Goal: Information Seeking & Learning: Learn about a topic

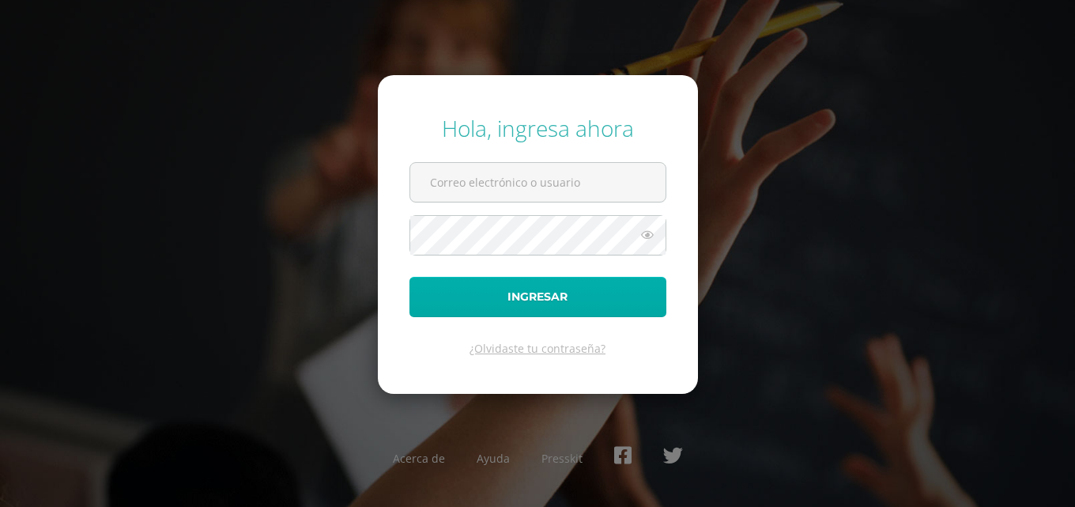
type input "COS00827@osoriosandoval.edu.gt"
click at [452, 292] on button "Ingresar" at bounding box center [537, 297] width 257 height 40
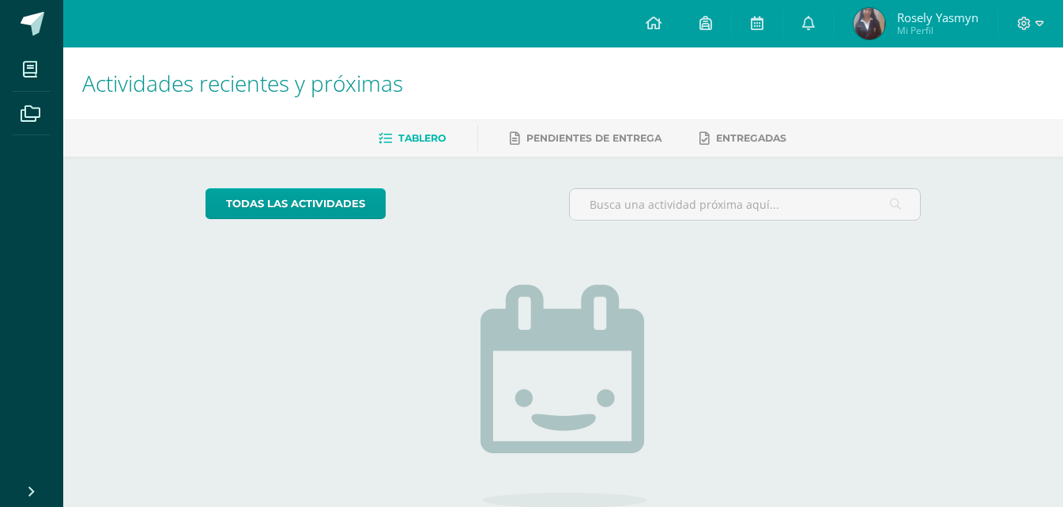
click at [849, 322] on div "todas las Actividades No tienes actividades Échale un vistazo a los demás perío…" at bounding box center [563, 400] width 778 height 488
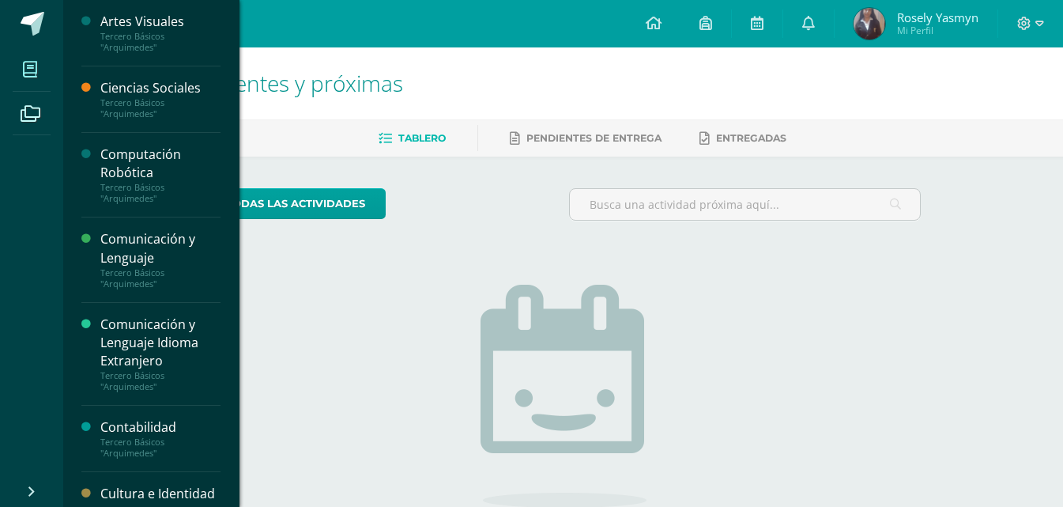
click at [25, 62] on icon at bounding box center [30, 70] width 14 height 16
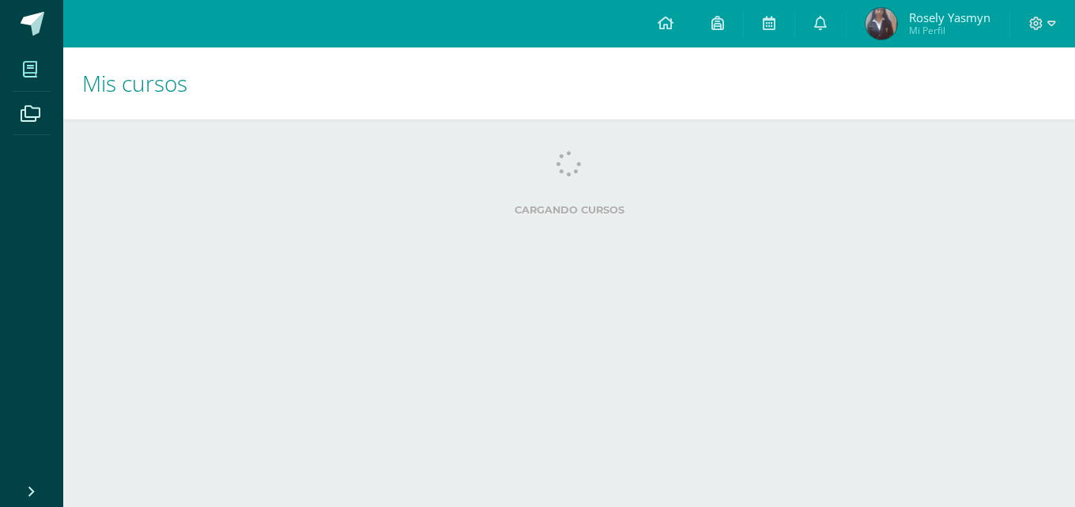
click at [130, 198] on div "Cargando cursos" at bounding box center [569, 186] width 961 height 71
drag, startPoint x: 0, startPoint y: 0, endPoint x: 130, endPoint y: 198, distance: 236.9
click at [130, 198] on div "Cargando cursos" at bounding box center [569, 186] width 961 height 71
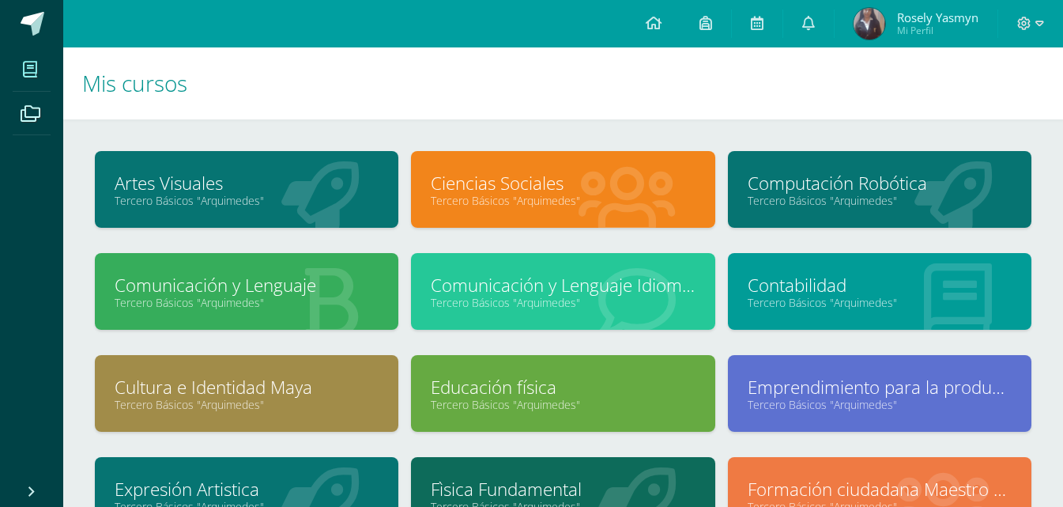
click at [921, 170] on icon at bounding box center [952, 199] width 77 height 77
click at [929, 178] on link "Computación Robótica" at bounding box center [880, 183] width 264 height 24
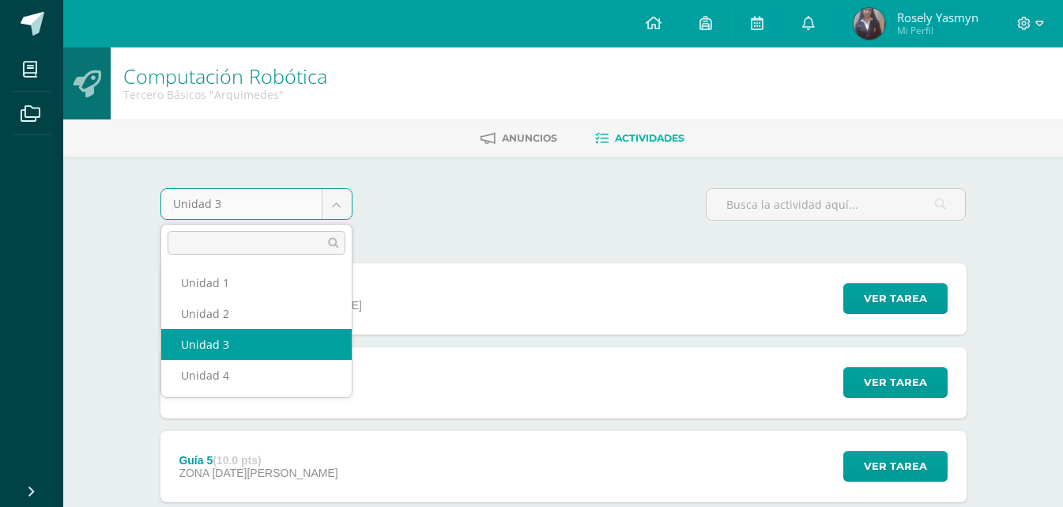
click at [337, 202] on body "Mis cursos Archivos Cerrar panel Artes Visuales Tercero Básicos "[PERSON_NAME]"…" at bounding box center [531, 513] width 1063 height 1026
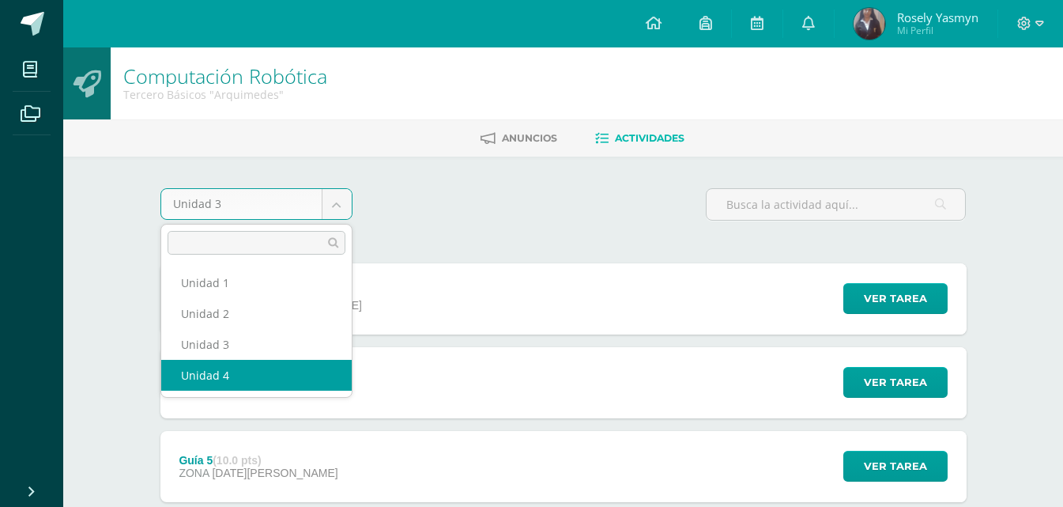
select select "Unidad 4"
click at [296, 371] on div "Guía 6 (10.0 pts) ZONA [DATE] Ver tarea Guía 6 Computación Robótica Cargando co…" at bounding box center [563, 382] width 806 height 71
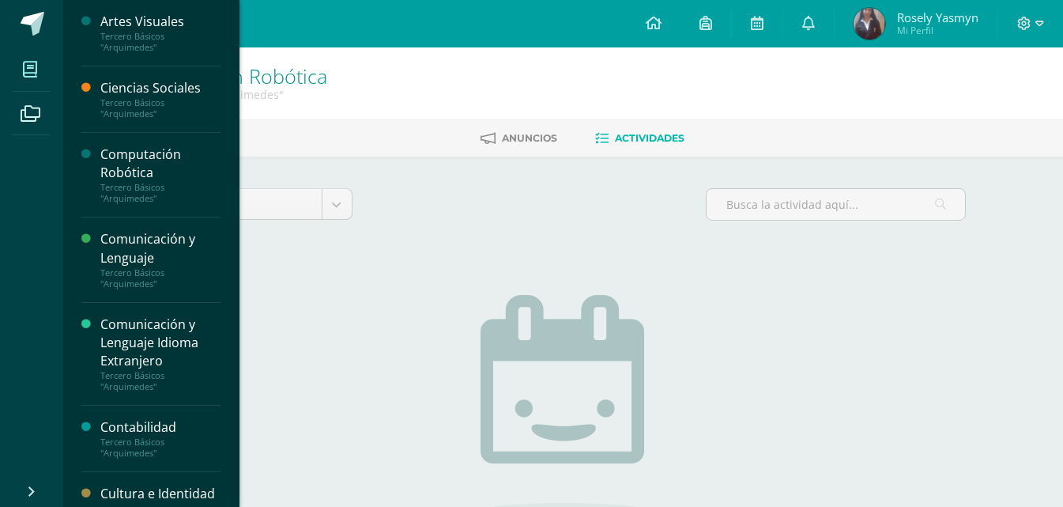
click at [22, 55] on span at bounding box center [31, 69] width 36 height 36
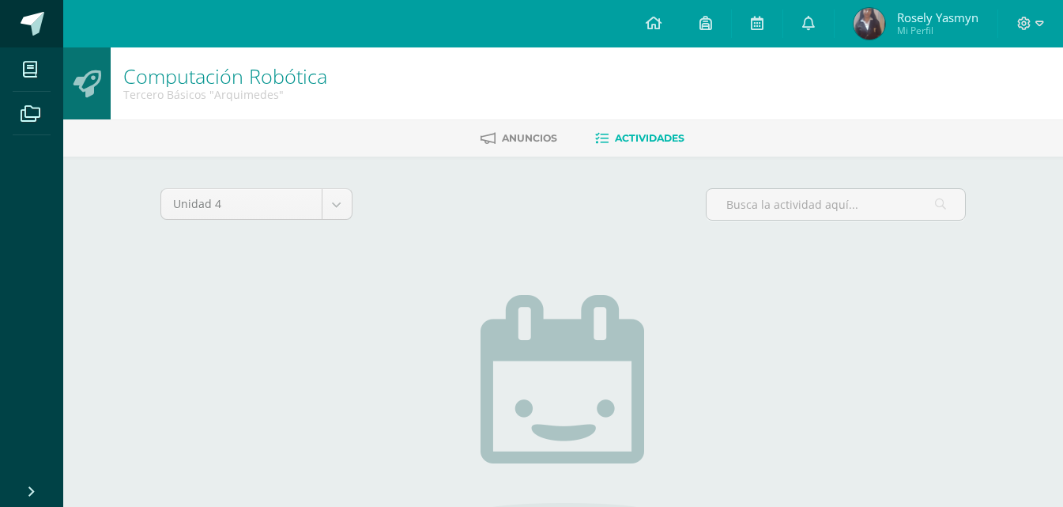
click at [27, 24] on span at bounding box center [33, 24] width 24 height 24
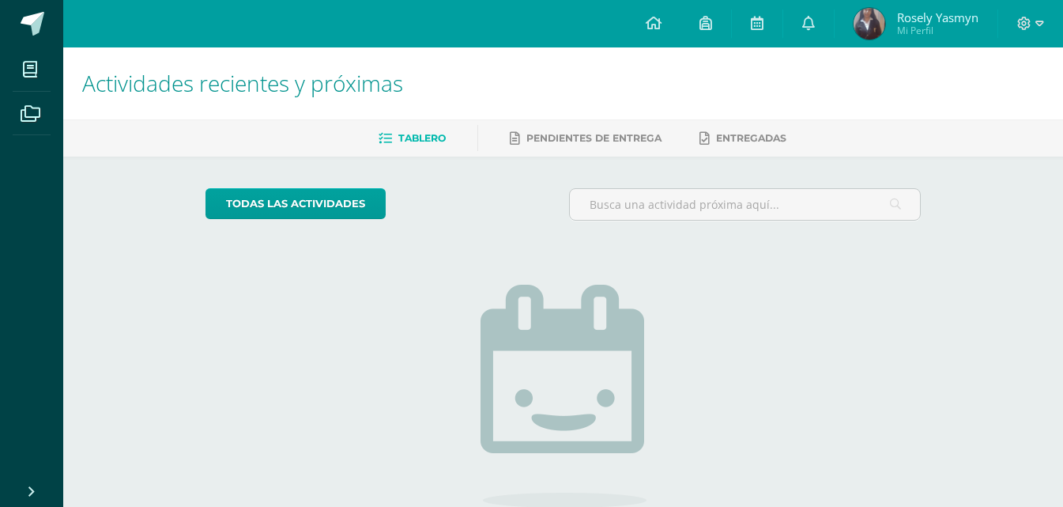
click at [557, 322] on img at bounding box center [563, 395] width 166 height 223
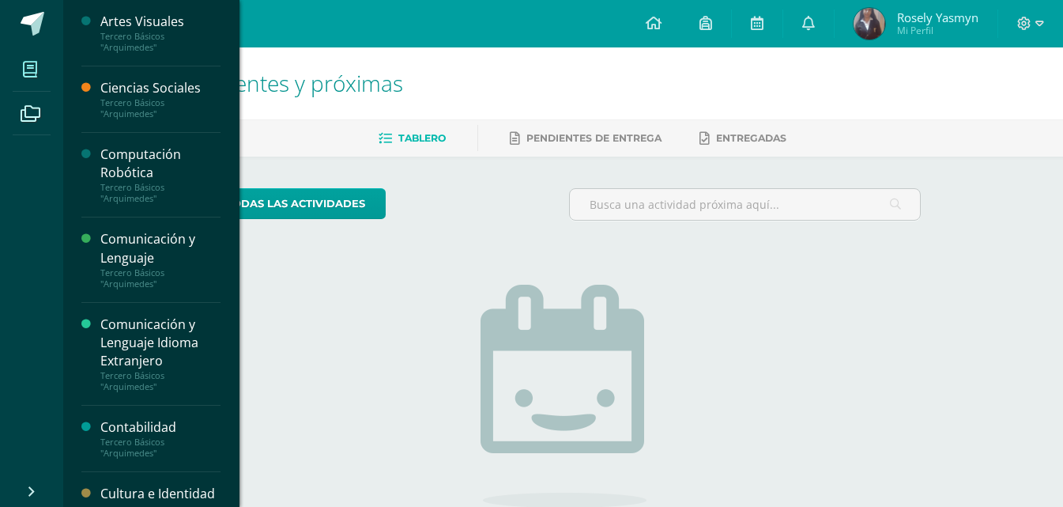
click at [26, 54] on span at bounding box center [31, 69] width 36 height 36
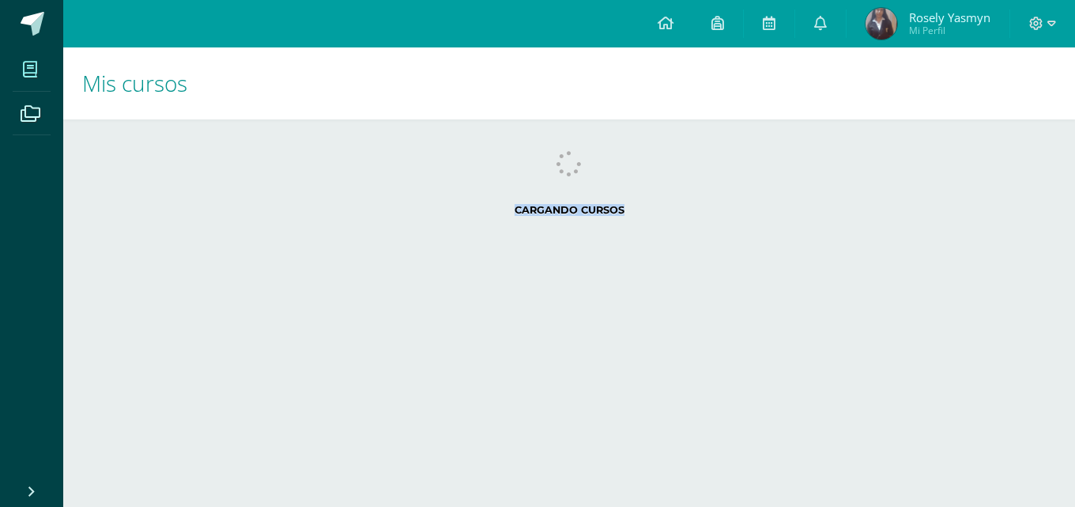
click at [145, 194] on div "Cargando cursos" at bounding box center [569, 186] width 961 height 71
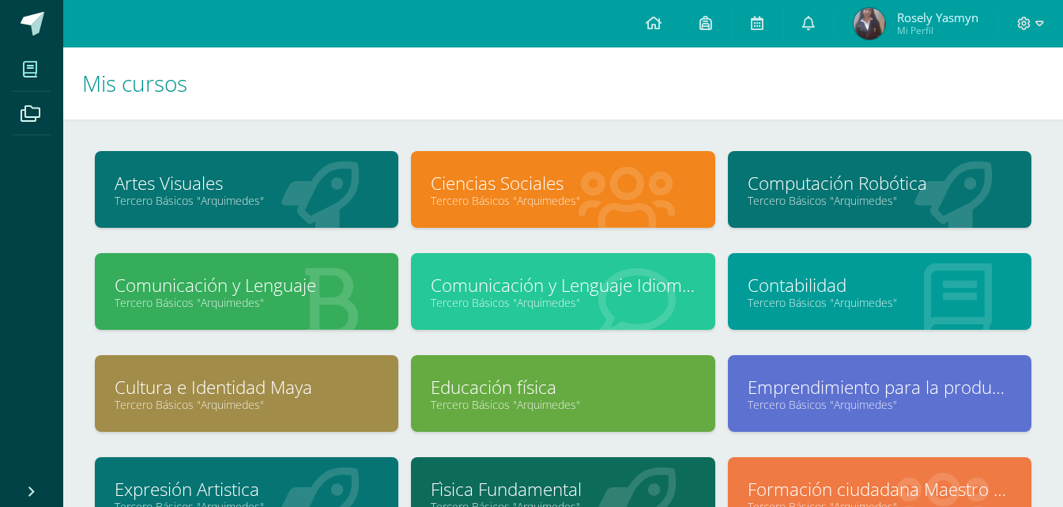
click at [797, 175] on link "Computación Robótica" at bounding box center [880, 183] width 264 height 24
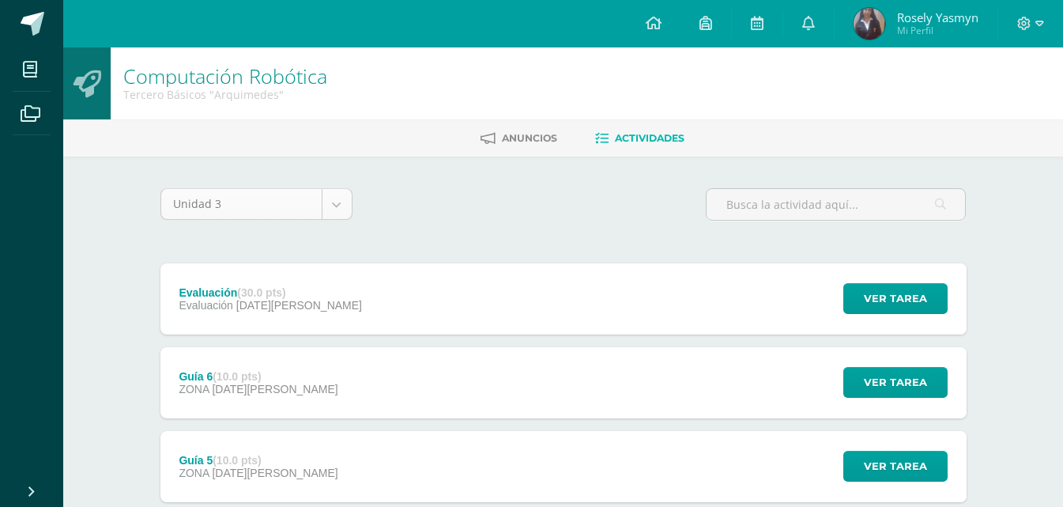
click at [341, 202] on body "Mis cursos Archivos Cerrar panel Artes Visuales Tercero Básicos "[PERSON_NAME]"…" at bounding box center [531, 513] width 1063 height 1026
click at [348, 202] on body "Mis cursos Archivos Cerrar panel Artes Visuales Tercero Básicos "[PERSON_NAME]"…" at bounding box center [531, 513] width 1063 height 1026
click at [336, 199] on body "Mis cursos Archivos Cerrar panel Artes Visuales Tercero Básicos "[PERSON_NAME]"…" at bounding box center [531, 513] width 1063 height 1026
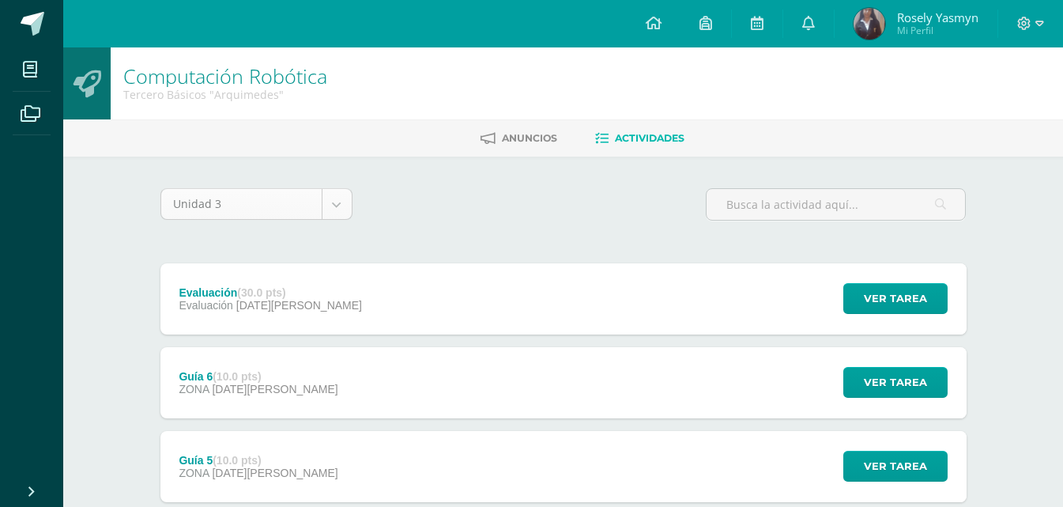
click at [336, 199] on body "Mis cursos Archivos Cerrar panel Artes Visuales Tercero Básicos "[PERSON_NAME]"…" at bounding box center [531, 513] width 1063 height 1026
click at [345, 205] on body "Mis cursos Archivos Cerrar panel Artes Visuales Tercero Básicos "[PERSON_NAME]"…" at bounding box center [531, 513] width 1063 height 1026
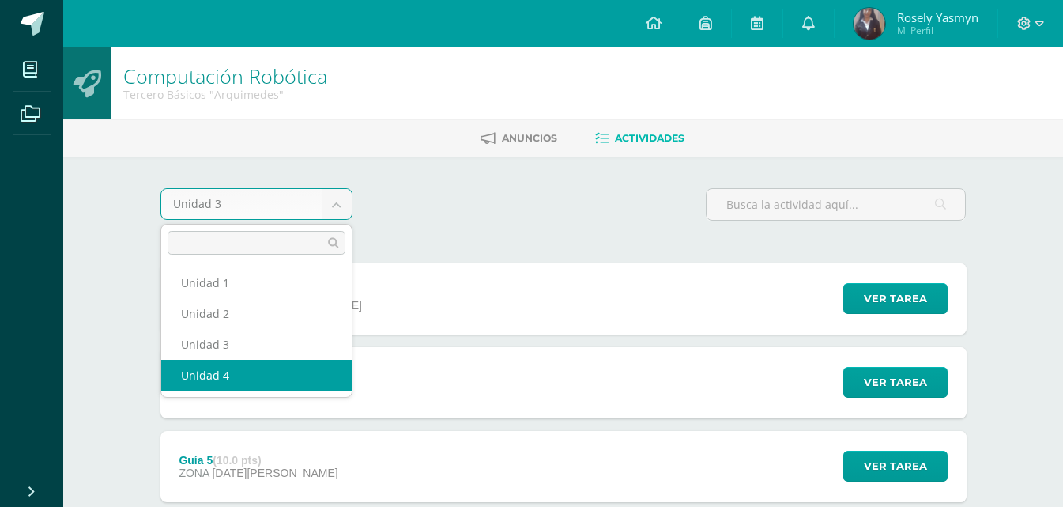
select select "Unidad 4"
click at [285, 370] on div "Guía 6 (10.0 pts) ZONA [DATE] Ver tarea Guía 6 Computación Robótica Cargando co…" at bounding box center [563, 382] width 806 height 71
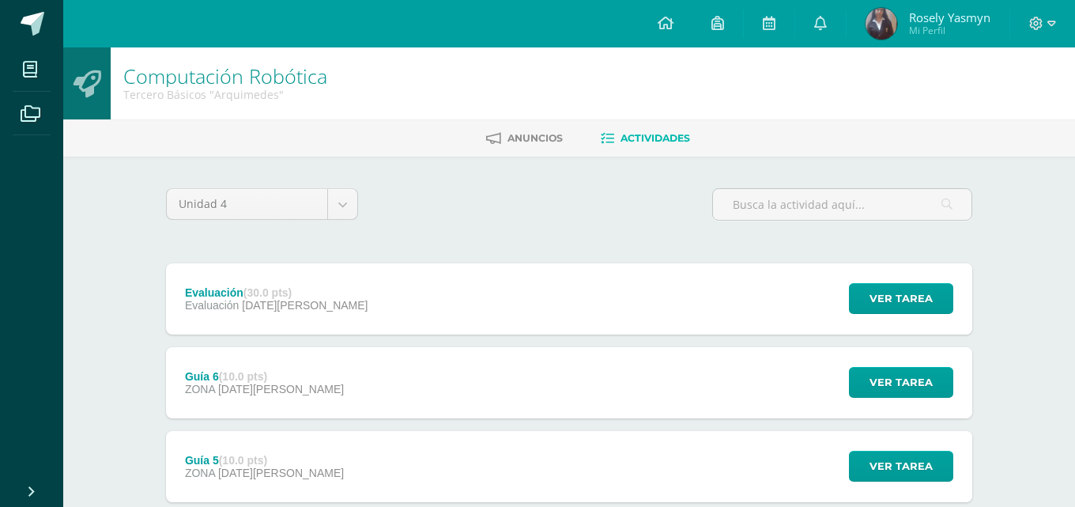
click at [284, 369] on div "Guía 6 Computación Robótica Cargando contenido" at bounding box center [537, 253] width 1062 height 239
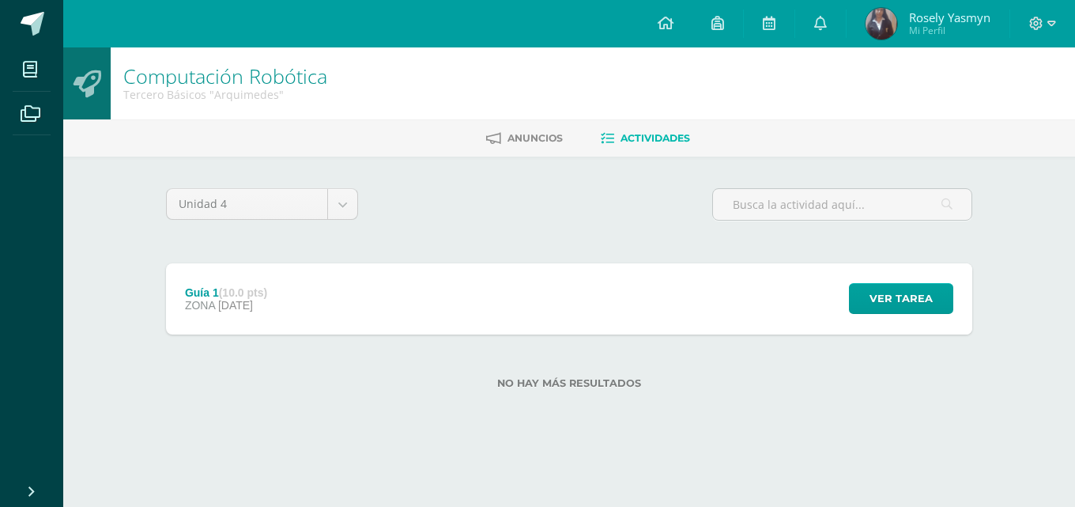
click at [345, 312] on div "Guía 1 (10.0 pts) ZONA 13 de Agosto Ver tarea Guía 1 Computación Robótica Carga…" at bounding box center [569, 298] width 806 height 71
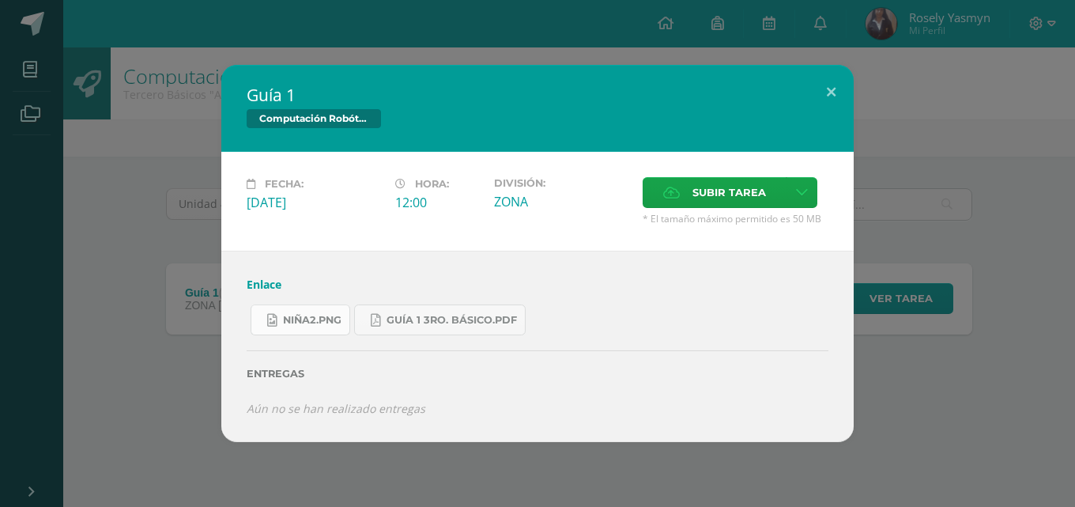
click at [322, 323] on span "niña2.png" at bounding box center [312, 320] width 58 height 13
click at [466, 305] on link "Guía 1 3ro. Básico.pdf" at bounding box center [439, 319] width 171 height 31
click at [300, 314] on span "niña2.png" at bounding box center [312, 320] width 58 height 13
click at [737, 192] on span "Subir tarea" at bounding box center [728, 192] width 73 height 29
click at [0, 0] on input "Subir tarea" at bounding box center [0, 0] width 0 height 0
